Goal: Task Accomplishment & Management: Complete application form

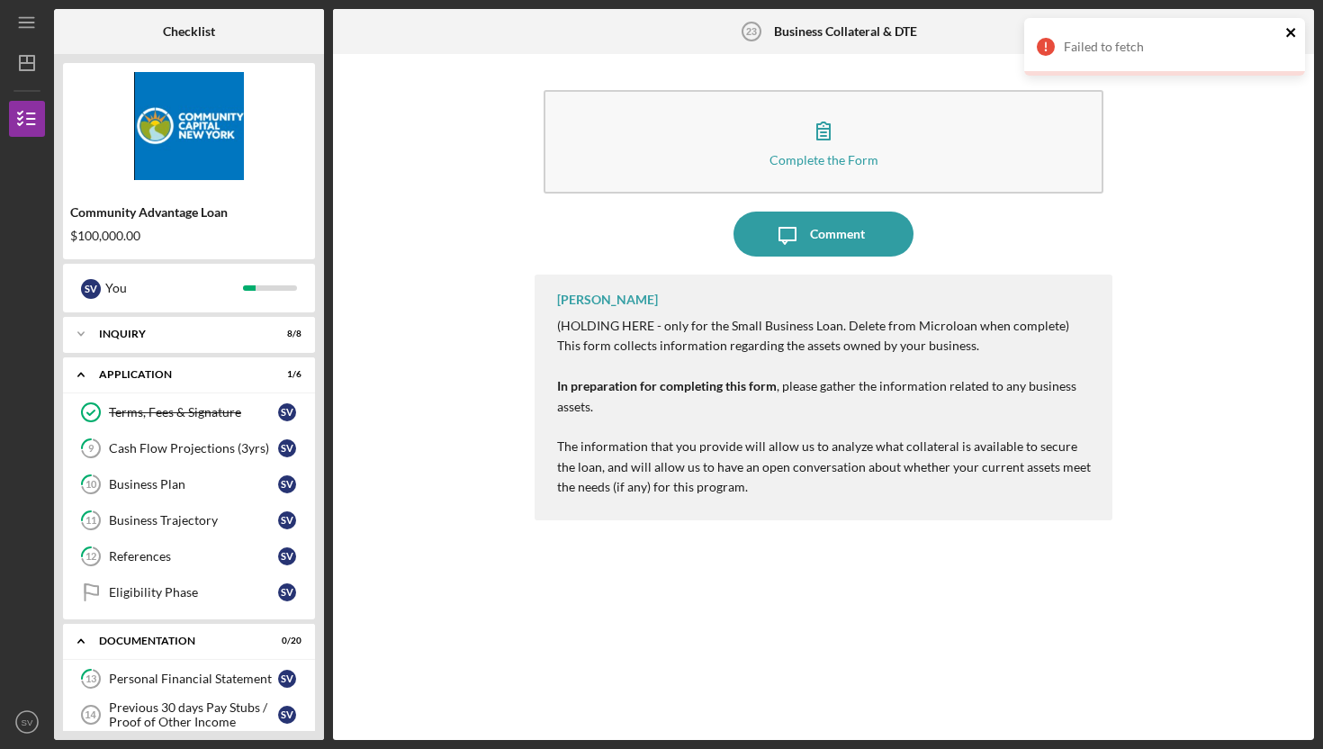
click at [1294, 33] on icon "close" at bounding box center [1291, 32] width 13 height 14
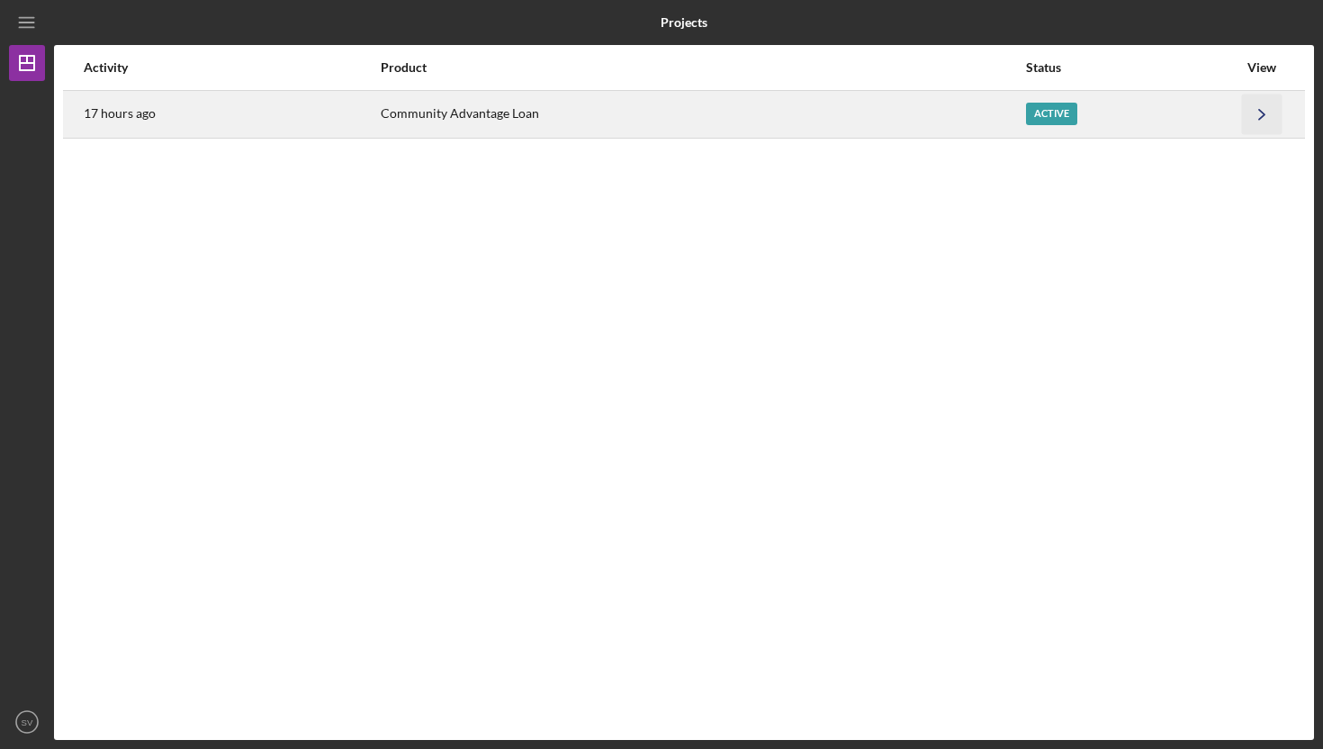
click at [1255, 114] on icon "Icon/Navigate" at bounding box center [1262, 114] width 40 height 40
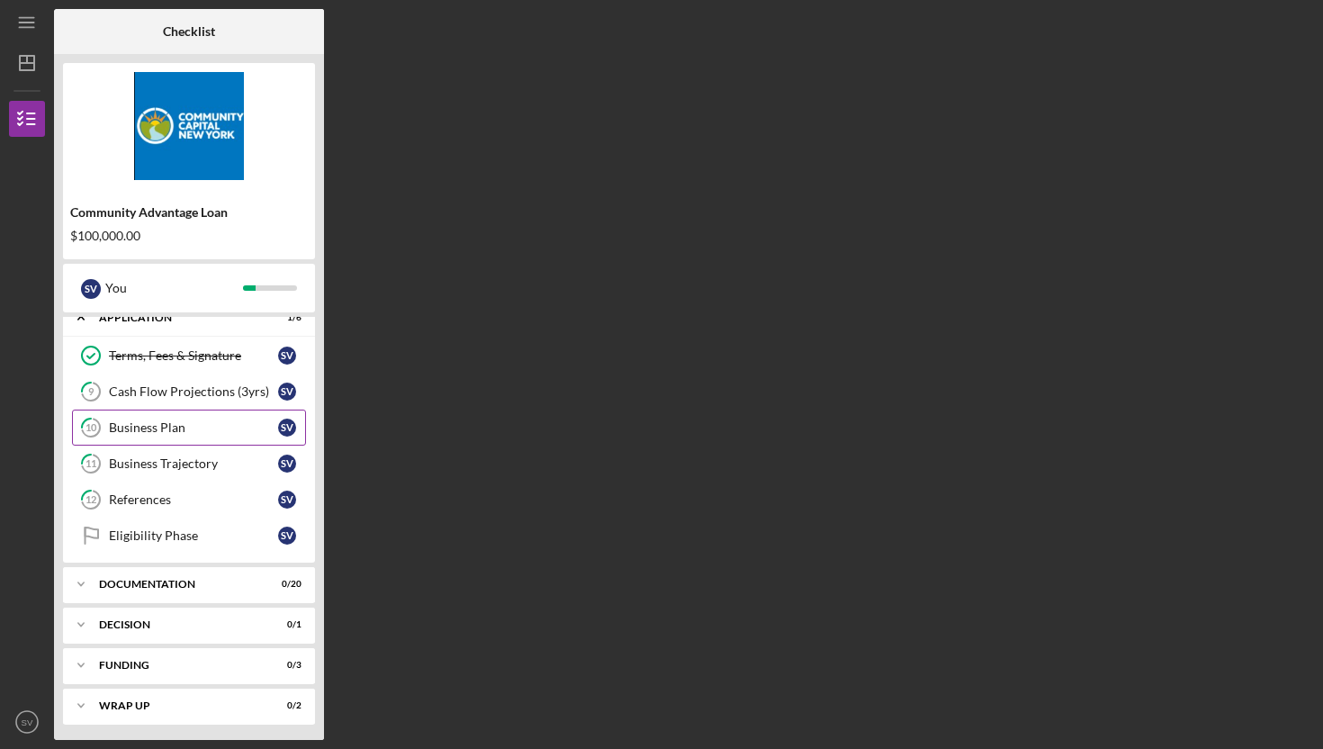
scroll to position [59, 0]
click at [157, 578] on div "Documentation" at bounding box center [195, 581] width 193 height 11
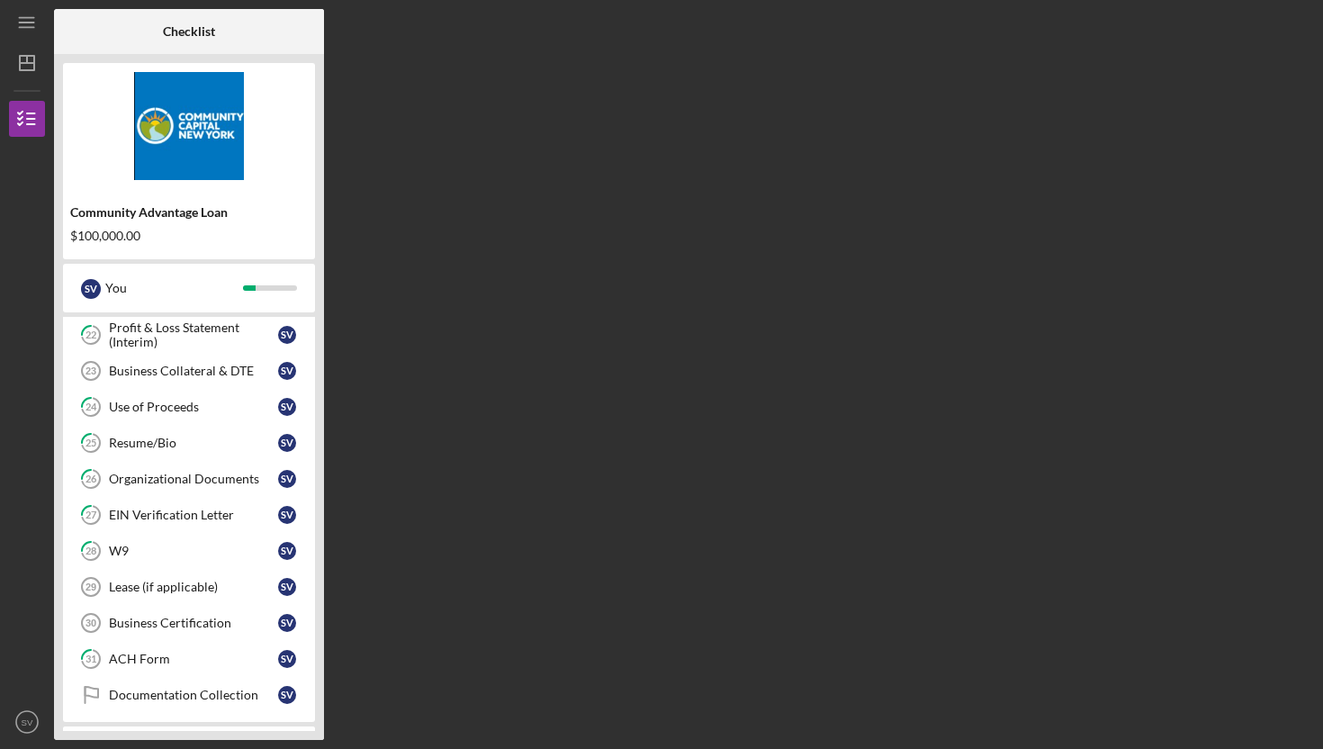
scroll to position [673, 0]
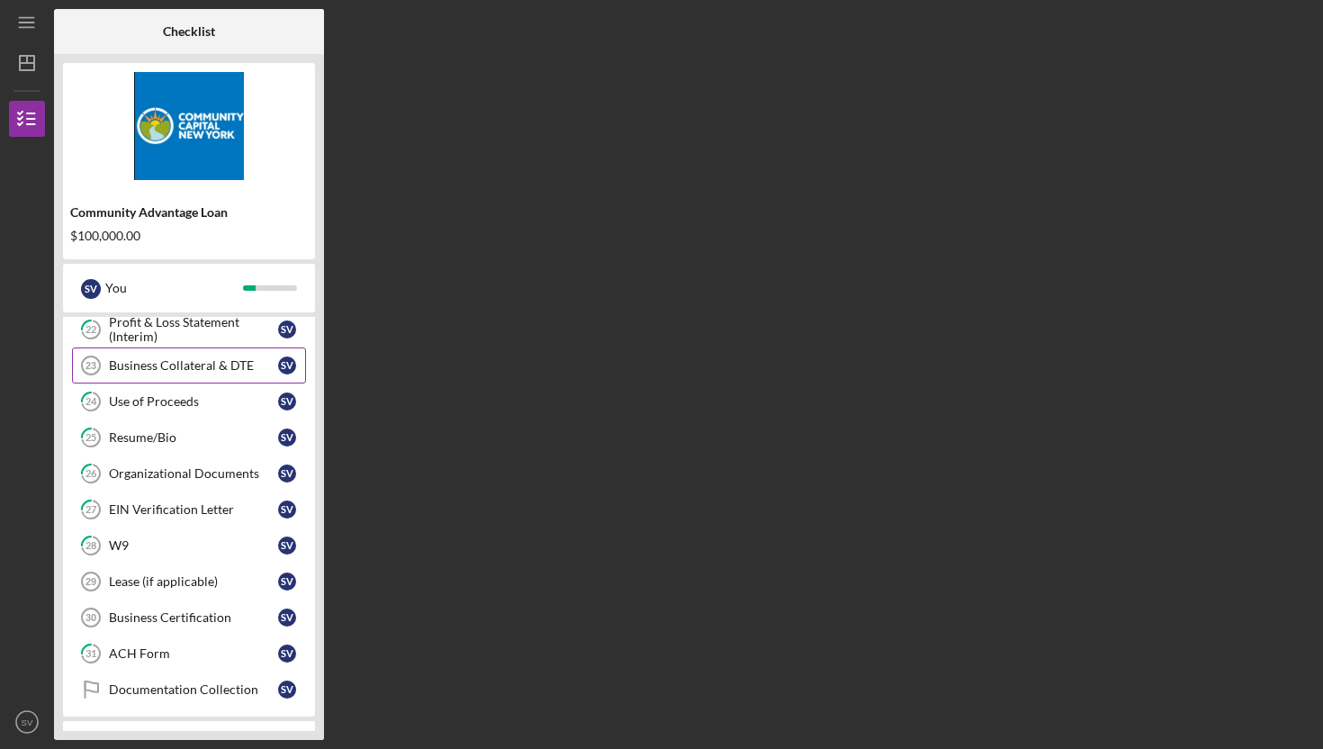
click at [198, 370] on div "Business Collateral & DTE" at bounding box center [193, 365] width 169 height 14
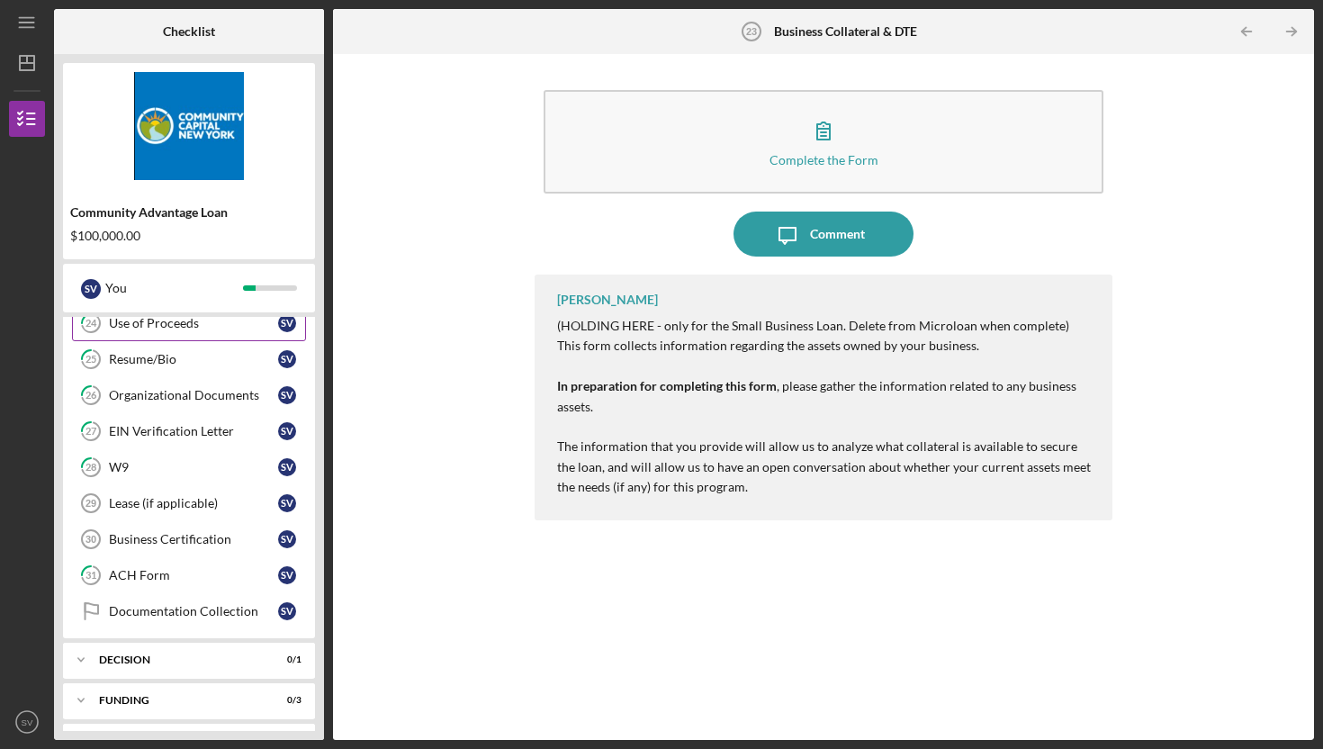
scroll to position [752, 0]
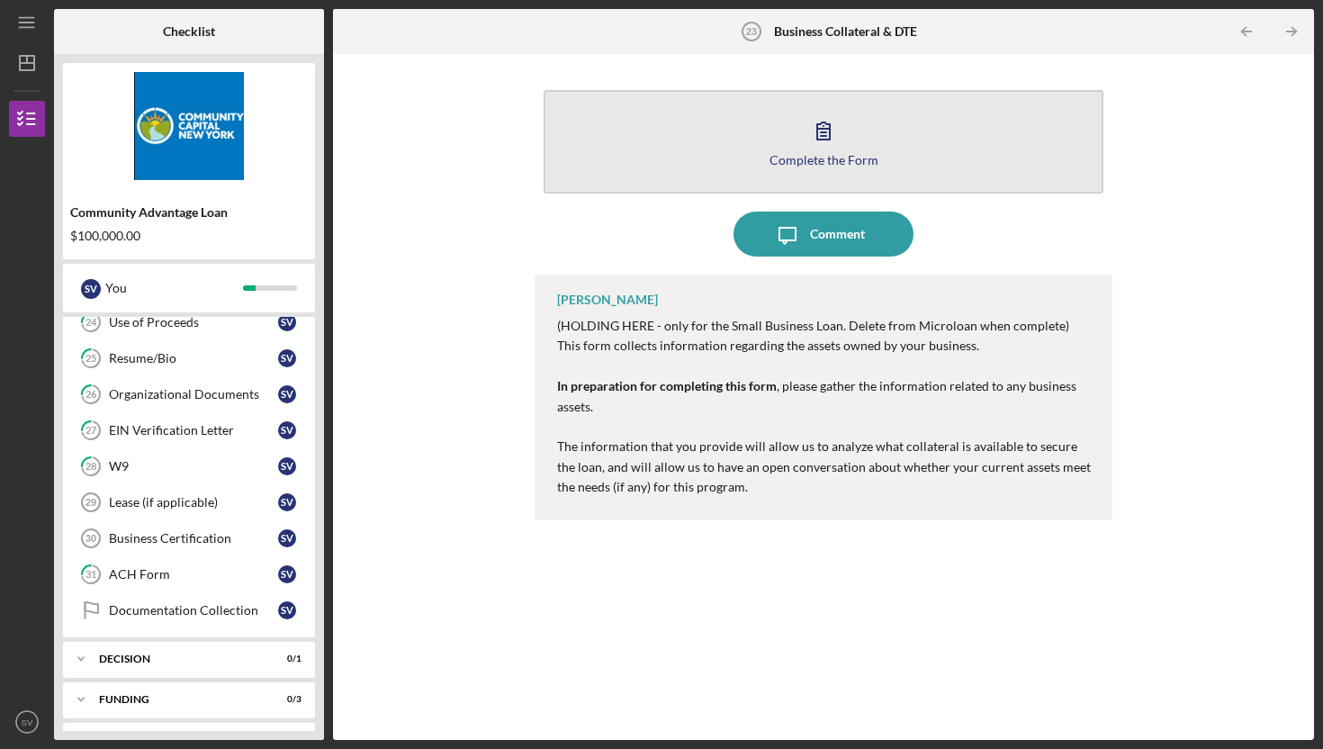
click at [708, 135] on button "Complete the Form Form" at bounding box center [823, 141] width 560 height 103
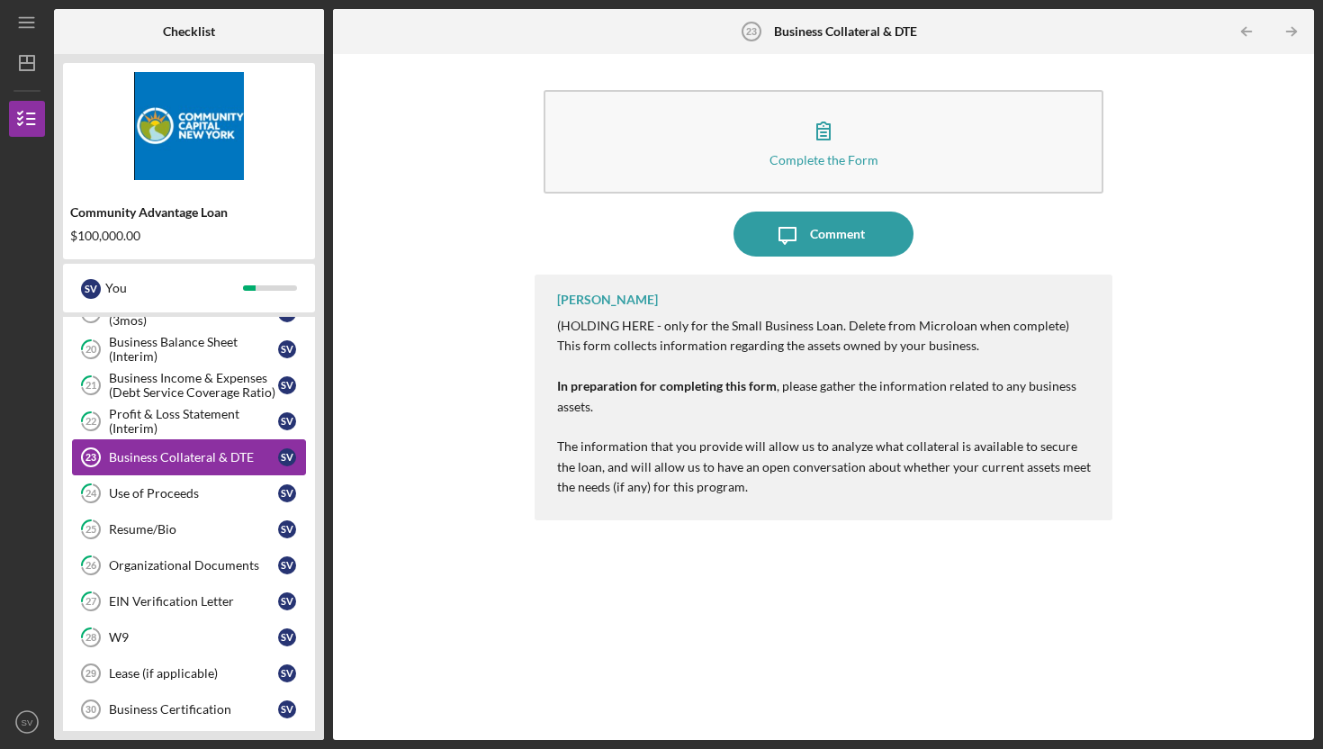
scroll to position [547, 0]
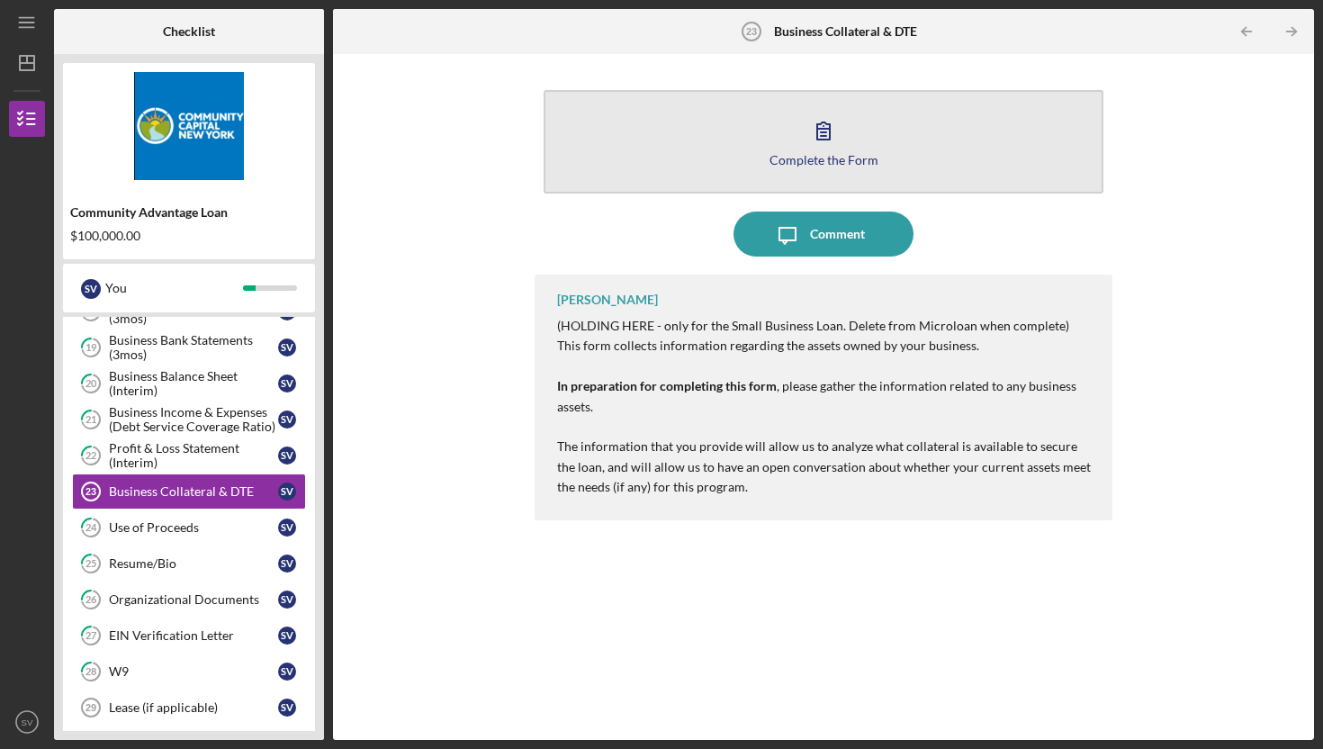
click at [867, 142] on button "Complete the Form Form" at bounding box center [823, 141] width 560 height 103
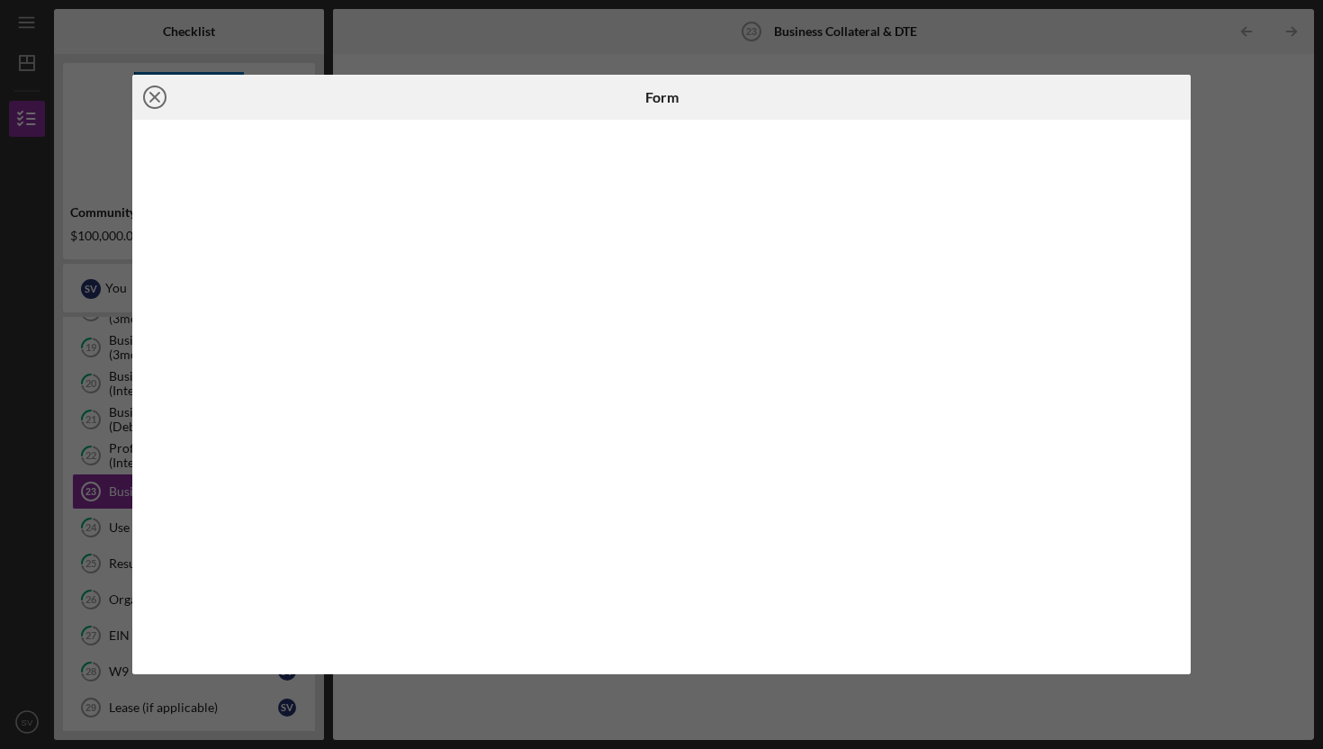
click at [151, 99] on line at bounding box center [154, 97] width 9 height 9
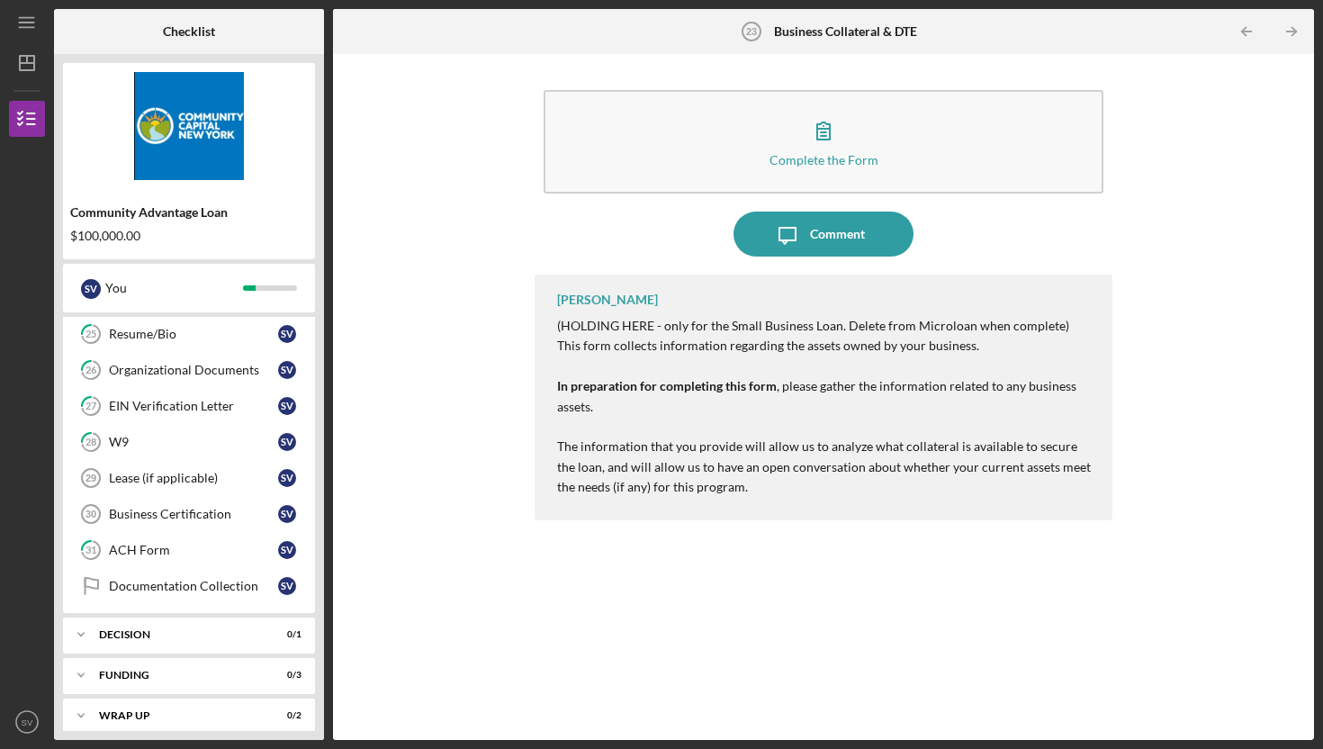
scroll to position [789, 0]
